Goal: Check status: Check status

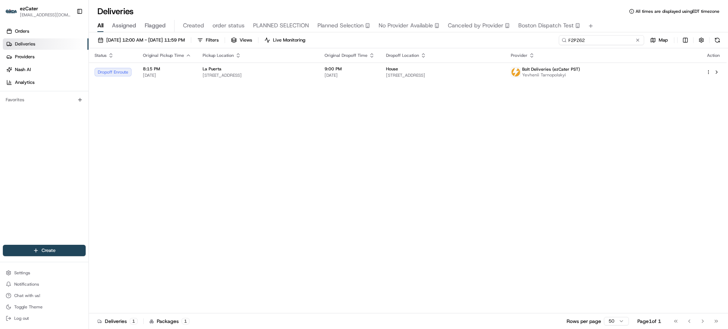
click at [624, 44] on input "F2PZ62" at bounding box center [601, 40] width 85 height 10
paste input "Q5Q-A1G"
type input "Q5Q-A1G"
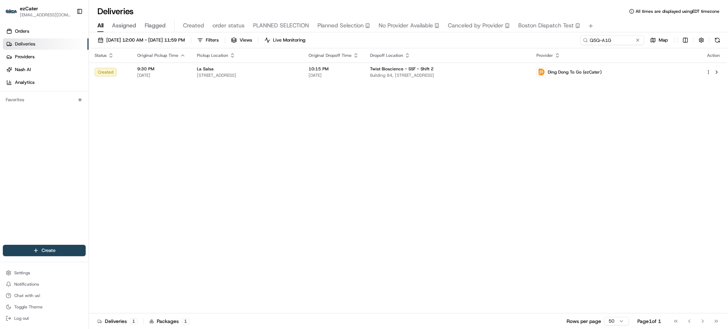
click at [449, 37] on div "[DATE] 12:00 AM - [DATE] 11:59 PM Filters Views Live Monitoring Q5Q-A1G Map" at bounding box center [408, 41] width 639 height 13
click at [458, 75] on span "Building 84, [STREET_ADDRESS]" at bounding box center [447, 75] width 155 height 6
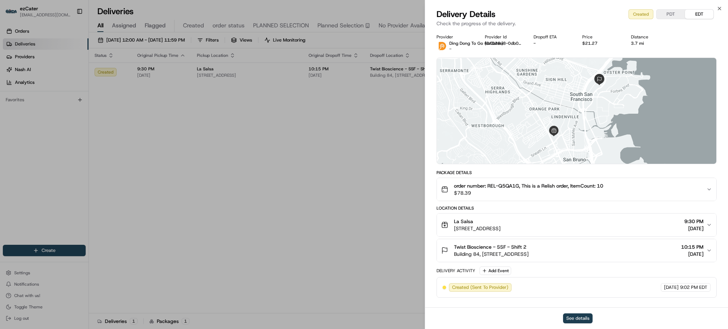
click at [586, 314] on button "See details" at bounding box center [577, 318] width 29 height 10
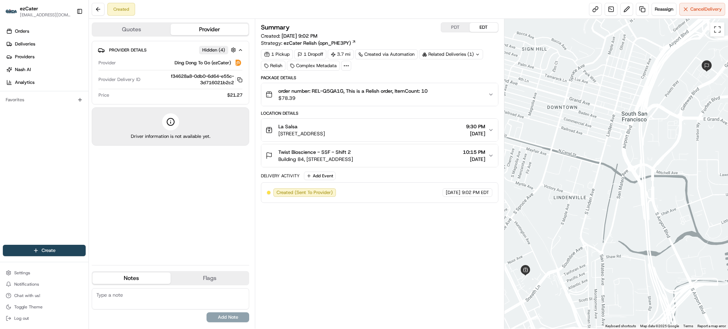
click at [459, 26] on button "PDT" at bounding box center [455, 27] width 28 height 9
